Goal: Check status: Check status

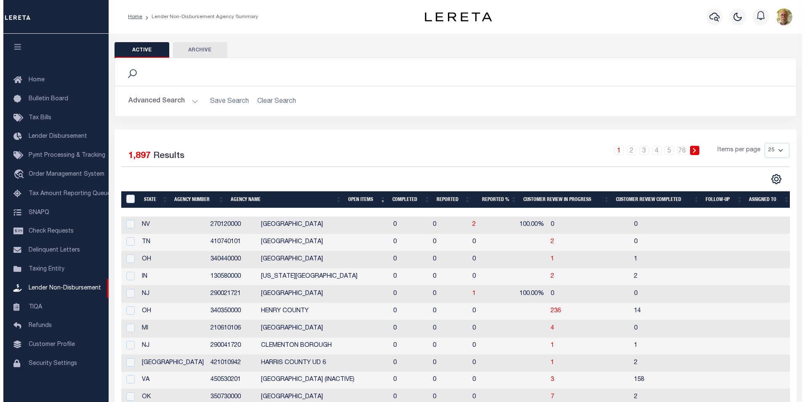
scroll to position [8, 0]
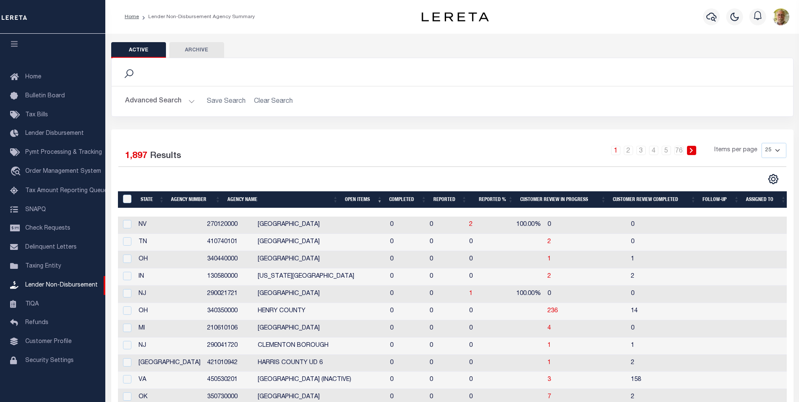
click at [356, 199] on th "Open Items" at bounding box center [364, 199] width 44 height 17
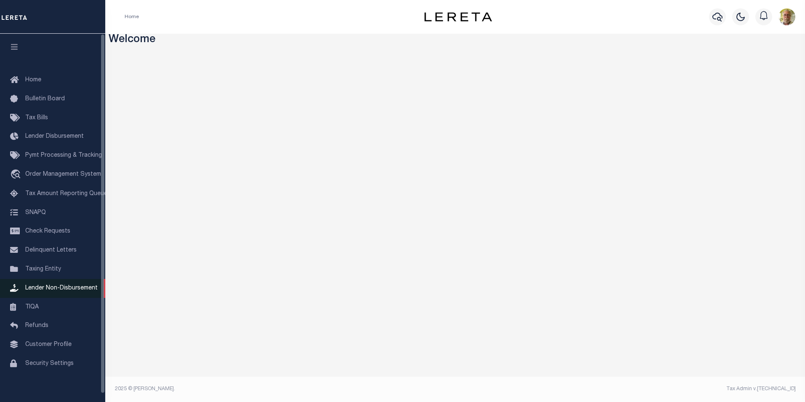
click at [68, 289] on span "Lender Non-Disbursement" at bounding box center [61, 288] width 72 height 6
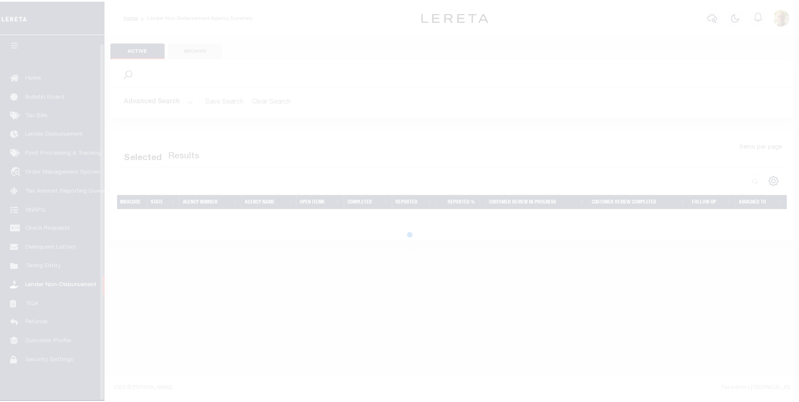
scroll to position [8, 0]
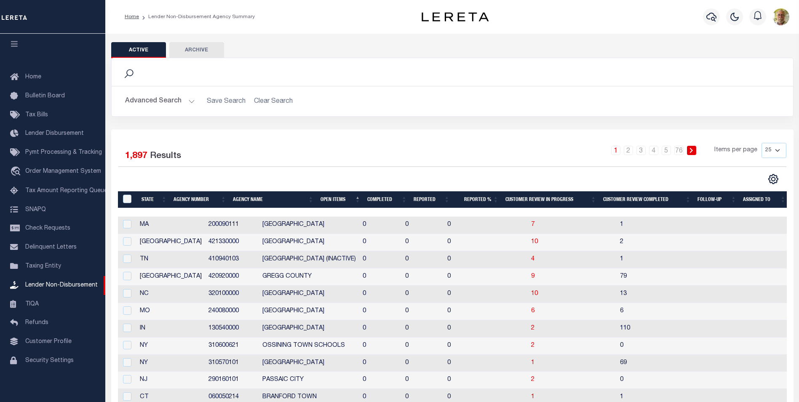
click at [339, 198] on th "Open Items" at bounding box center [340, 199] width 47 height 17
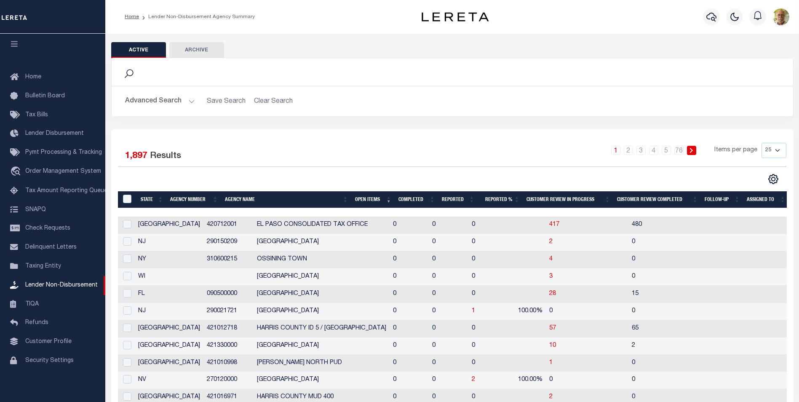
click at [366, 198] on th "Open Items" at bounding box center [373, 199] width 43 height 17
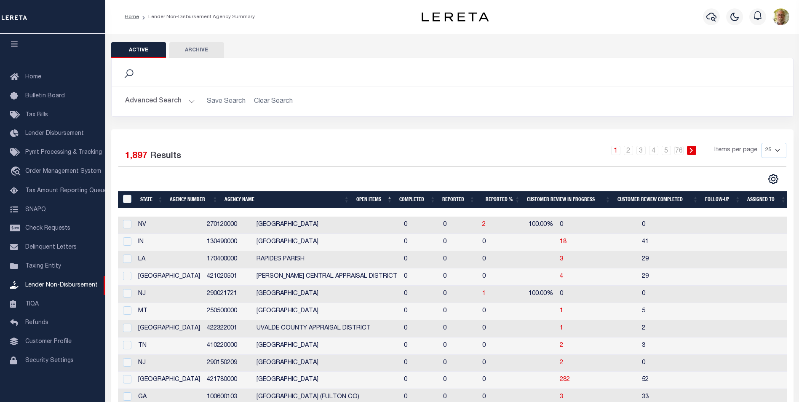
click at [168, 101] on button "Advanced Search" at bounding box center [160, 101] width 70 height 16
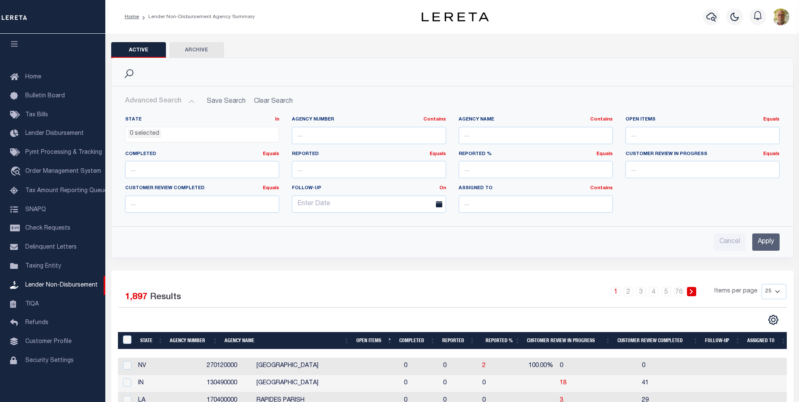
click at [768, 239] on input "Apply" at bounding box center [765, 241] width 27 height 17
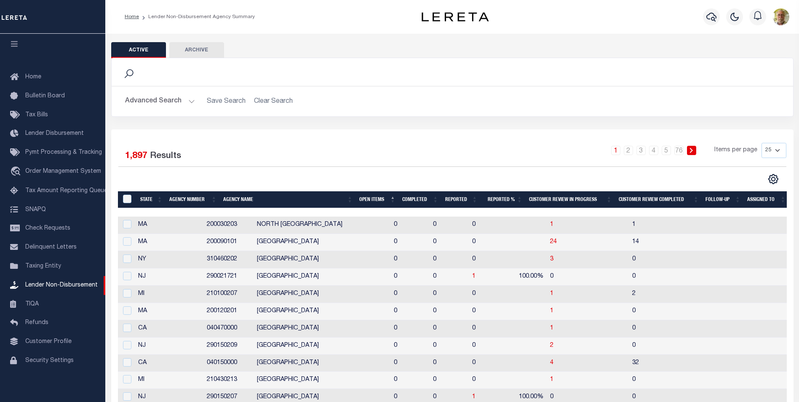
click at [374, 203] on th "Open Items" at bounding box center [377, 199] width 43 height 17
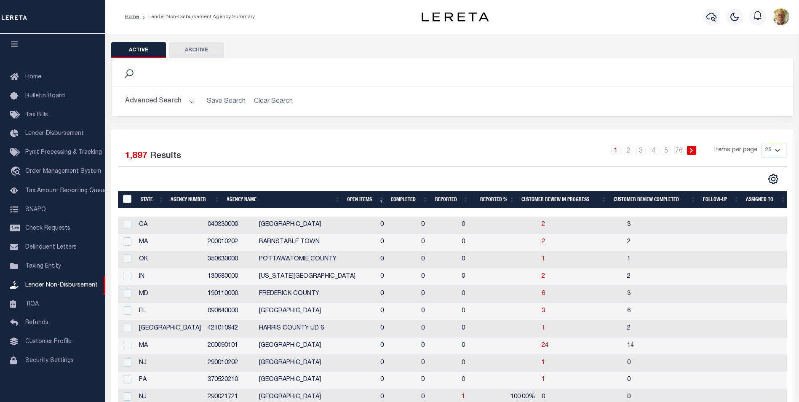
click at [366, 200] on th "Open Items" at bounding box center [366, 199] width 44 height 17
